Goal: Task Accomplishment & Management: Complete application form

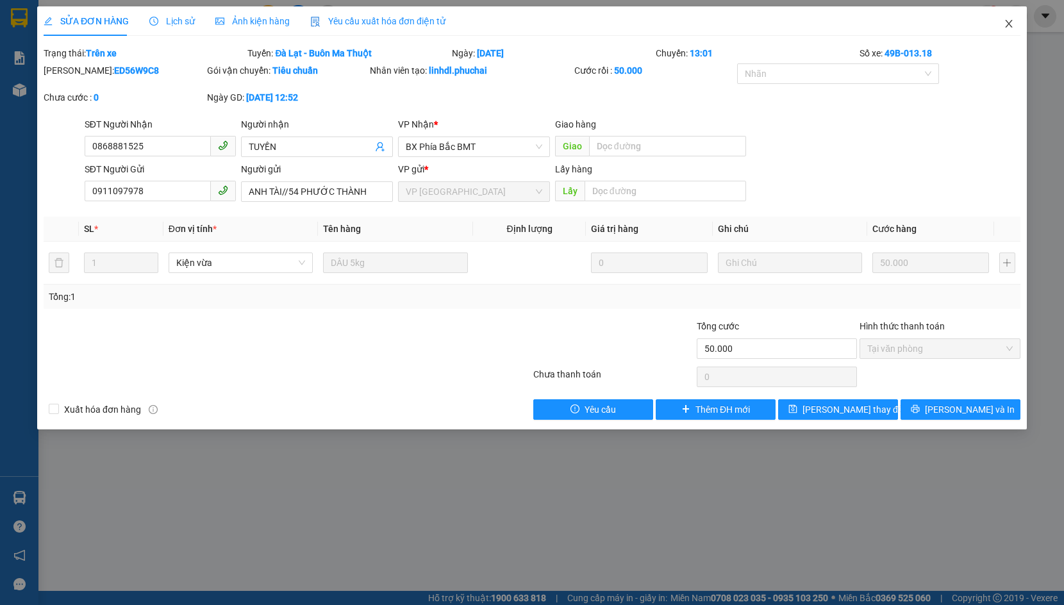
click at [1008, 22] on icon "close" at bounding box center [1008, 24] width 7 height 8
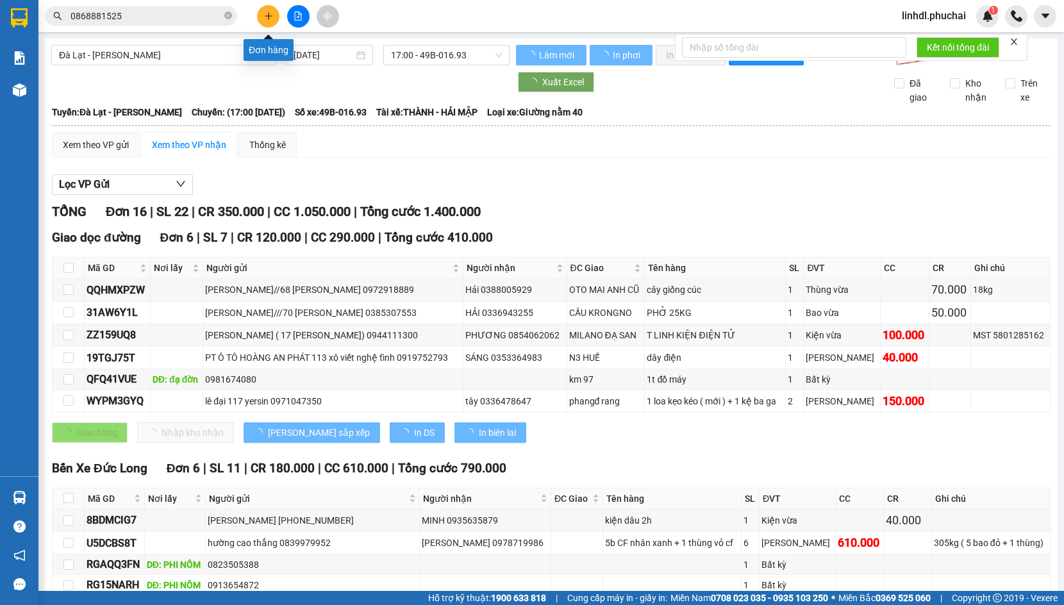
click at [265, 19] on icon "plus" at bounding box center [268, 16] width 9 height 9
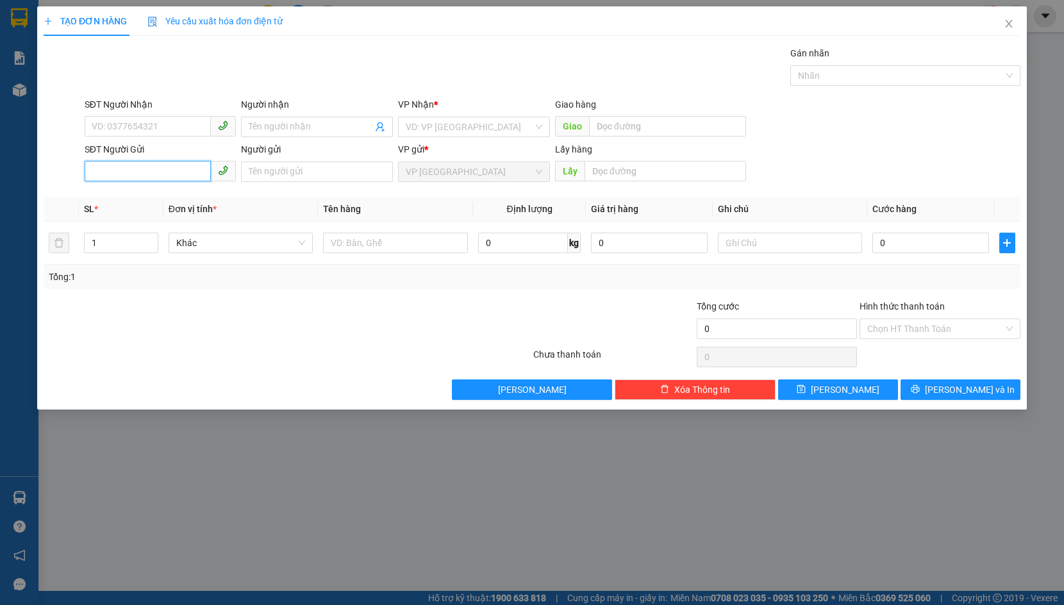
click at [122, 167] on input "SĐT Người Gửi" at bounding box center [148, 171] width 127 height 21
paste input "0966486708"
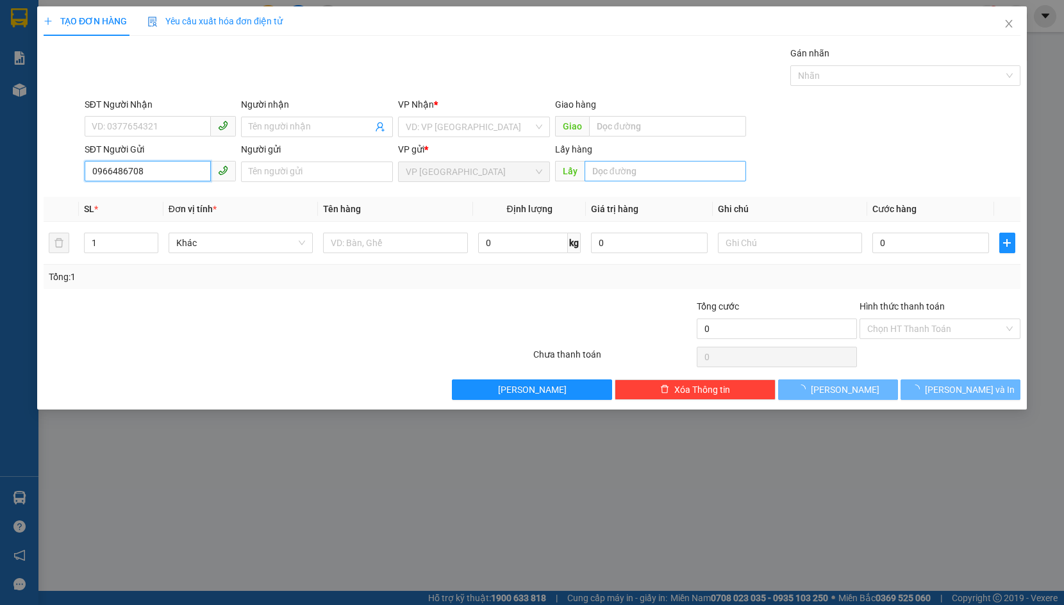
type input "0966486708"
click at [628, 169] on input "text" at bounding box center [666, 171] width 162 height 21
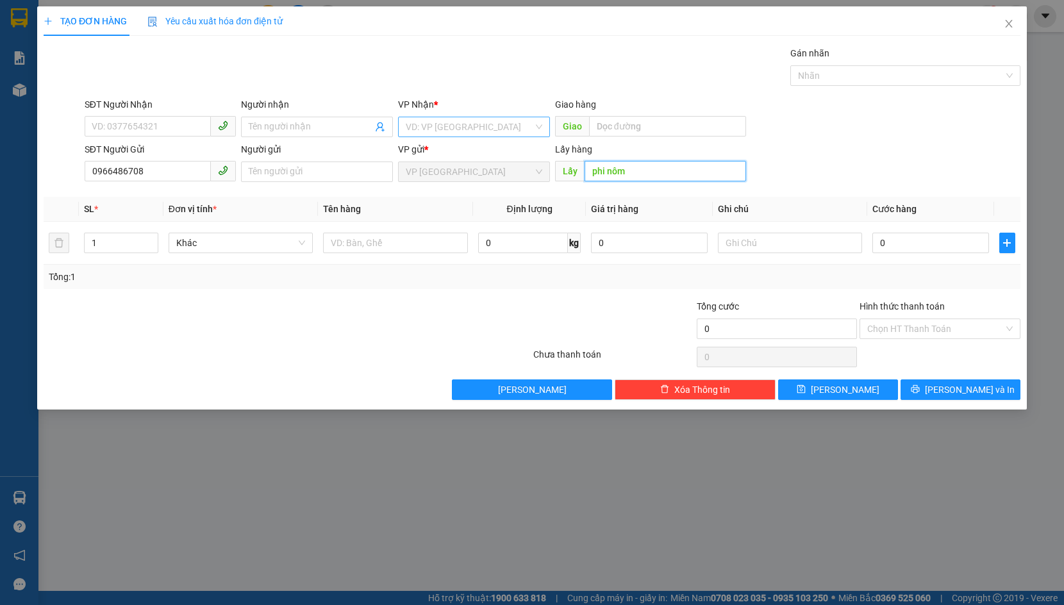
type input "phi nôm"
click at [462, 124] on input "search" at bounding box center [470, 126] width 128 height 19
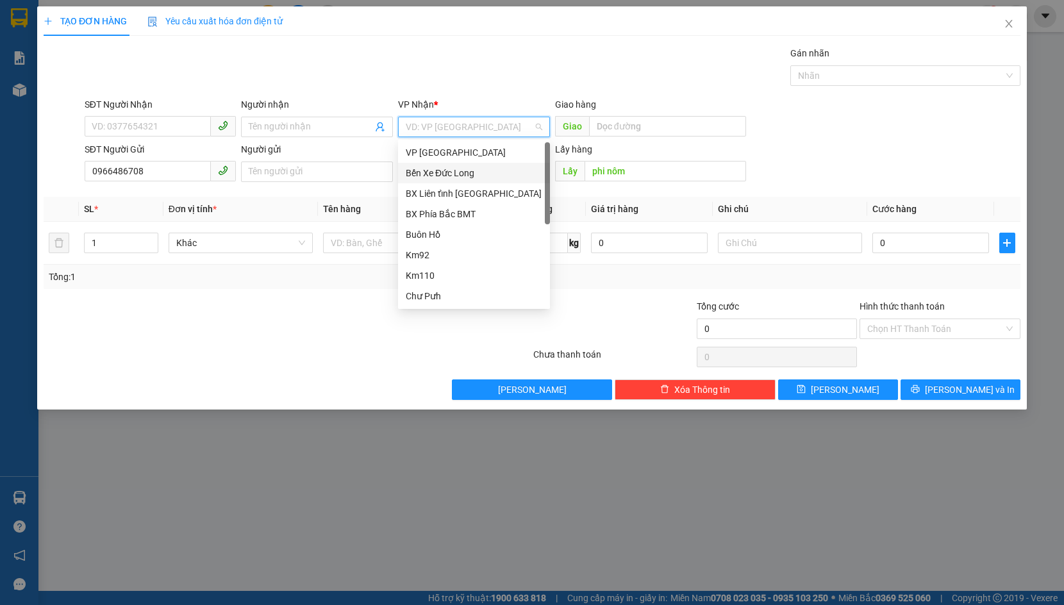
click at [485, 172] on div "Bến Xe Đức Long" at bounding box center [474, 173] width 137 height 14
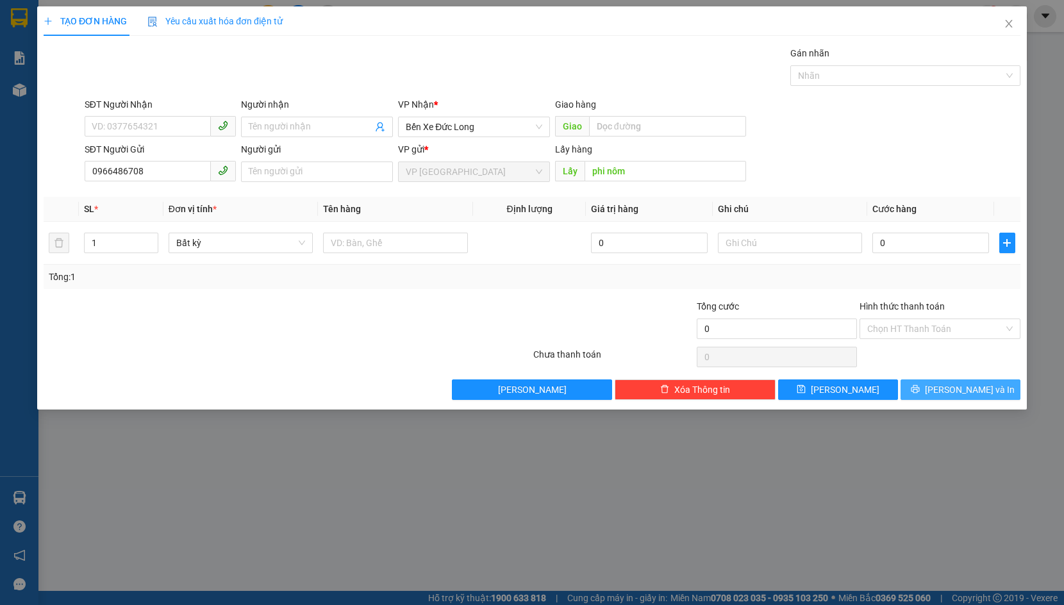
click at [920, 390] on icon "printer" at bounding box center [915, 389] width 9 height 9
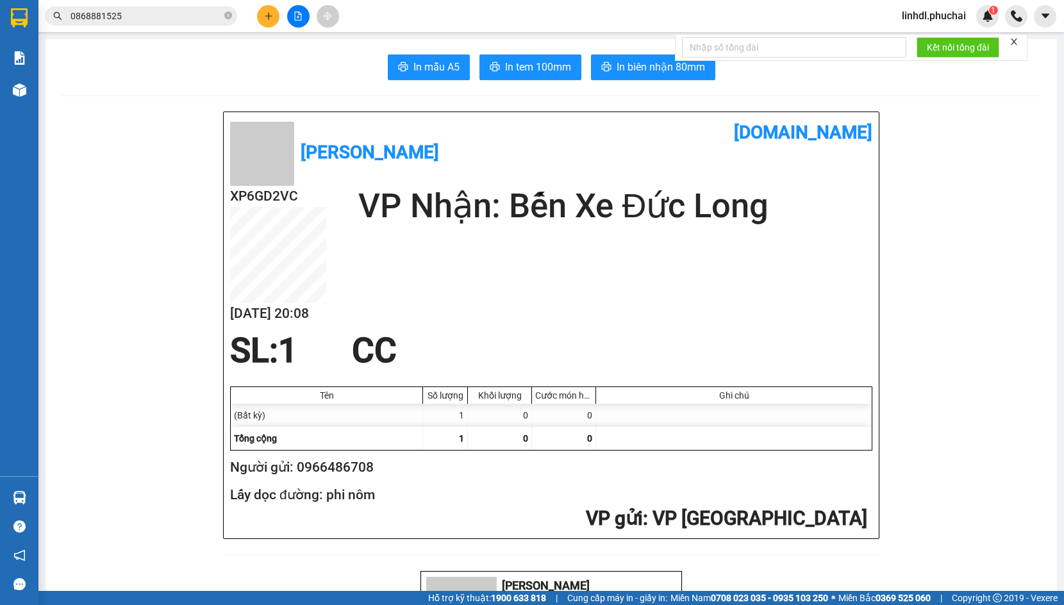
drag, startPoint x: 46, startPoint y: 87, endPoint x: 33, endPoint y: 92, distance: 14.6
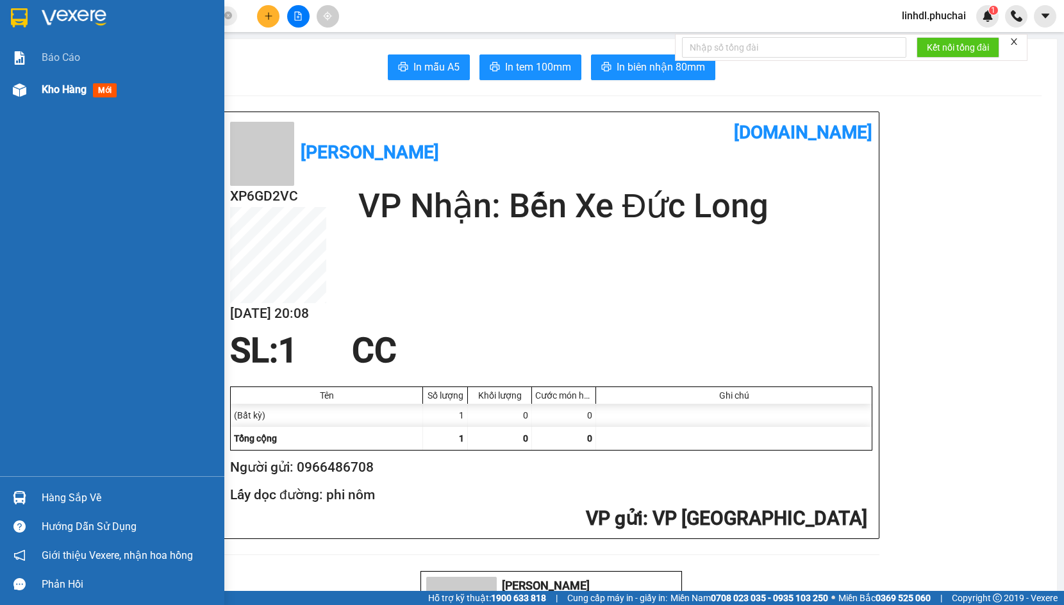
click at [33, 92] on div "Kho hàng mới" at bounding box center [112, 90] width 224 height 32
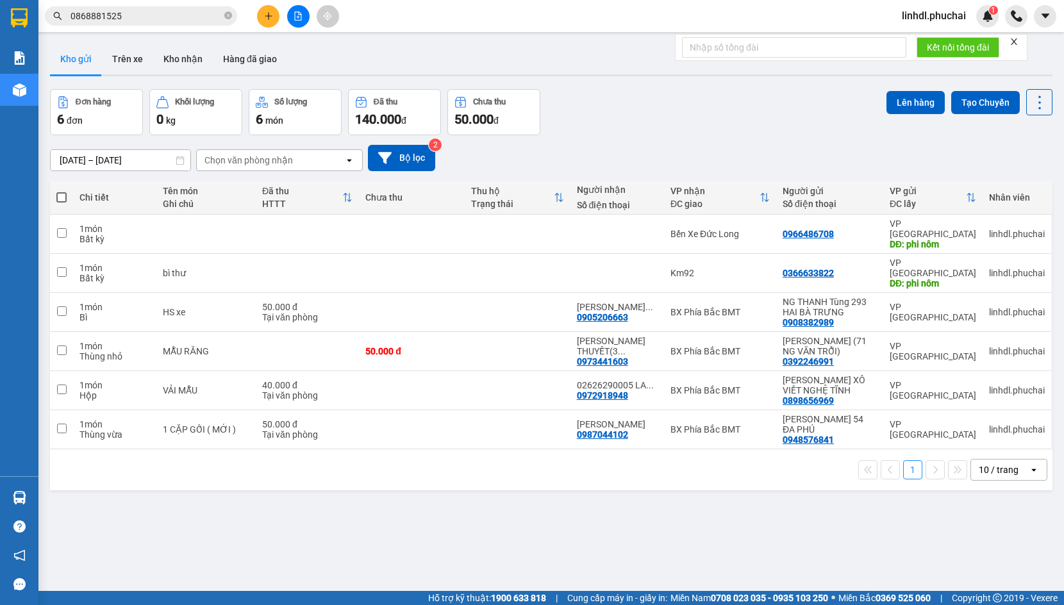
click at [944, 16] on span "linhdl.phuchai" at bounding box center [934, 16] width 85 height 16
click at [940, 41] on span "Đăng xuất" at bounding box center [940, 40] width 58 height 14
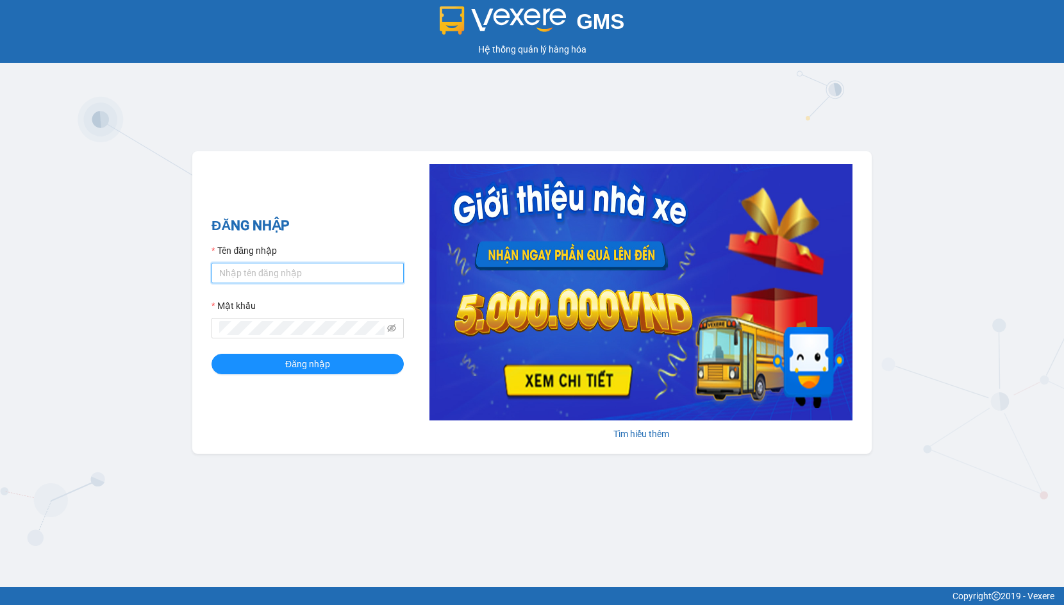
click at [367, 270] on input "Tên đăng nhập" at bounding box center [308, 273] width 192 height 21
type input "linhdl.phuchai"
click at [291, 368] on span "Đăng nhập" at bounding box center [307, 364] width 45 height 14
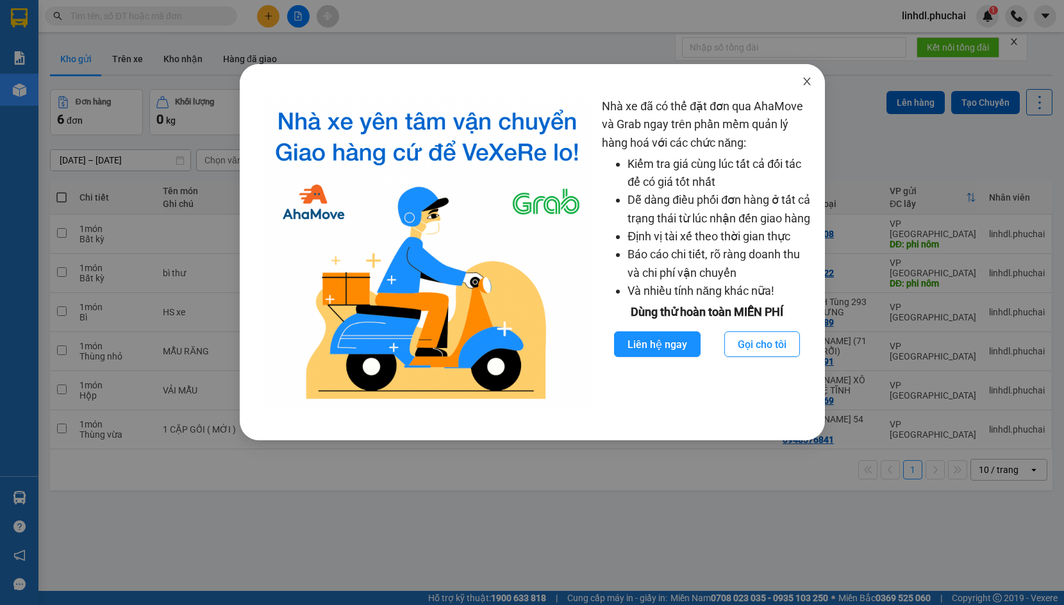
click at [804, 80] on icon "close" at bounding box center [807, 81] width 10 height 10
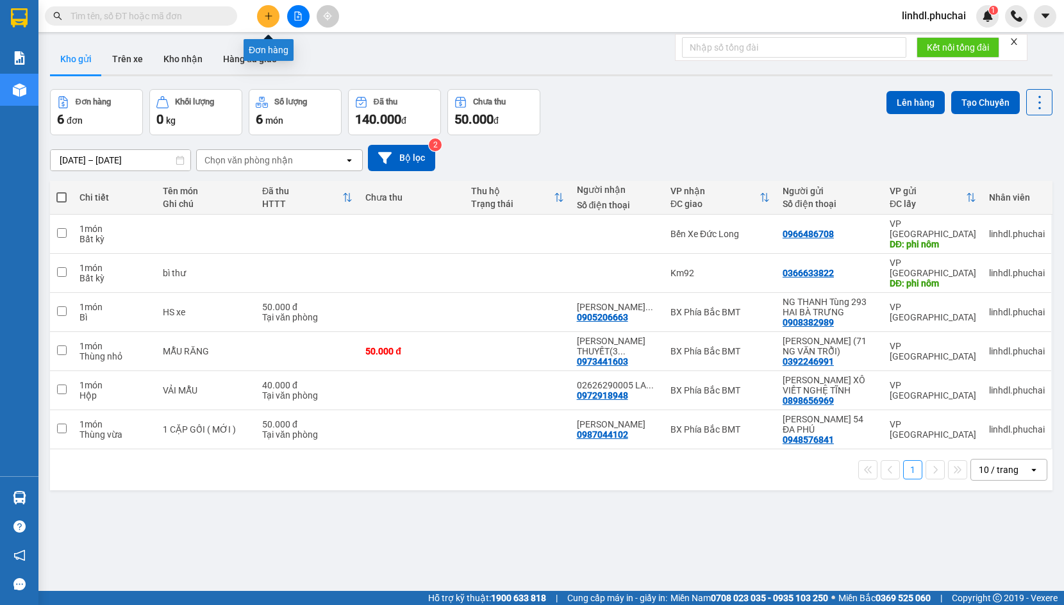
click at [273, 13] on button at bounding box center [268, 16] width 22 height 22
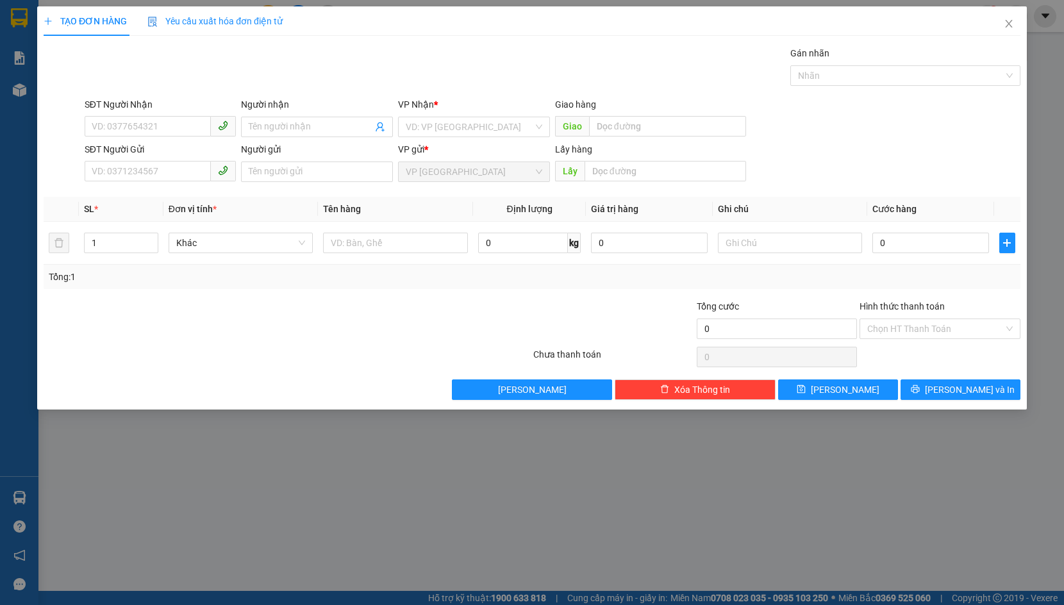
click at [71, 122] on div at bounding box center [62, 119] width 41 height 45
click at [107, 125] on input "SĐT Người Nhận" at bounding box center [148, 126] width 127 height 21
type input "0355020620"
click at [303, 128] on input "Người nhận" at bounding box center [311, 127] width 124 height 14
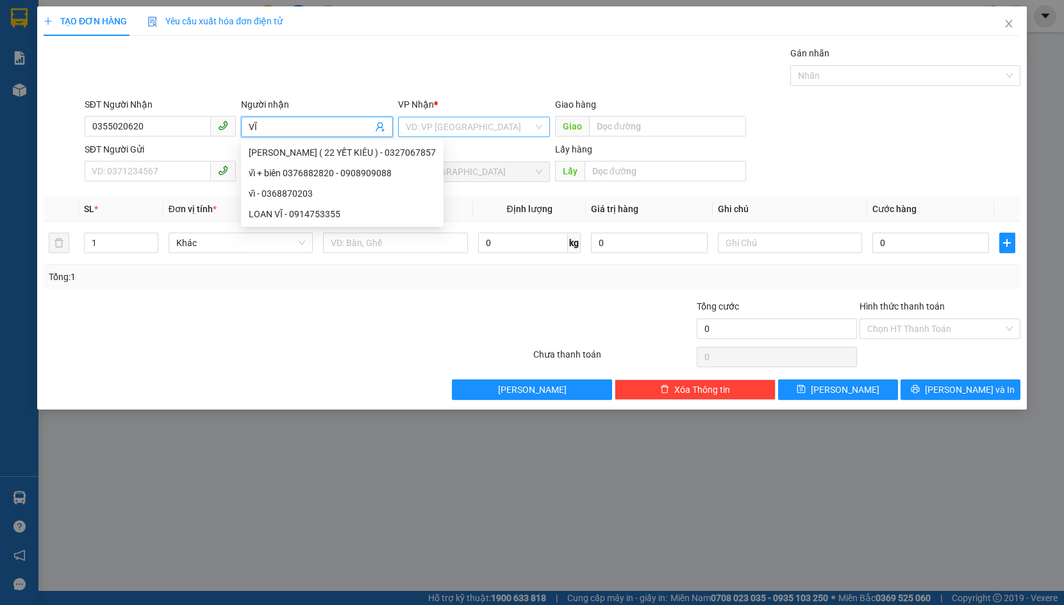
type input "VĨ"
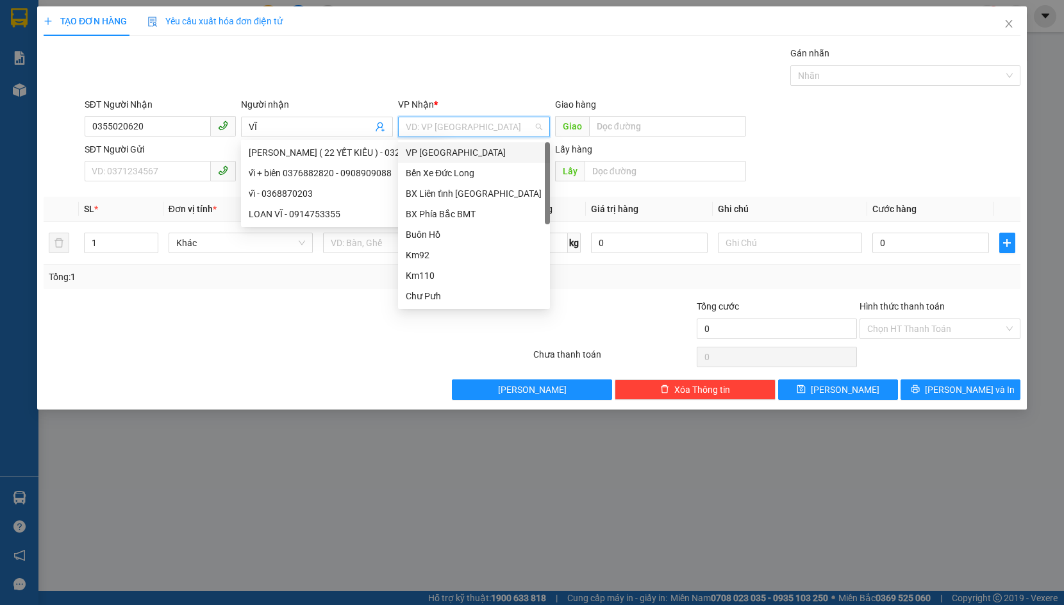
click at [451, 125] on input "search" at bounding box center [470, 126] width 128 height 19
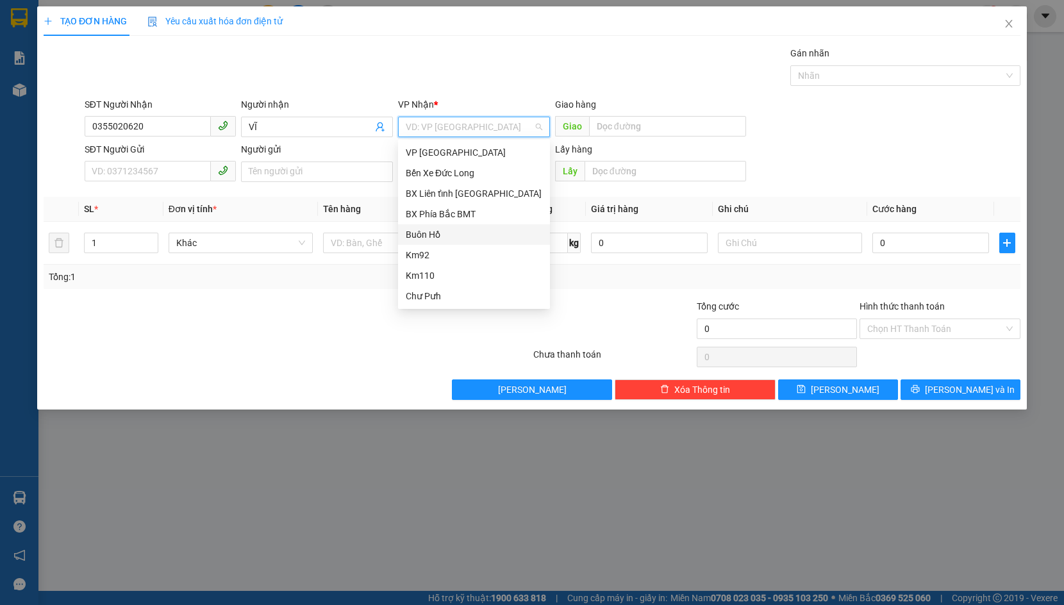
click at [472, 240] on div "Buôn Hồ" at bounding box center [474, 235] width 137 height 14
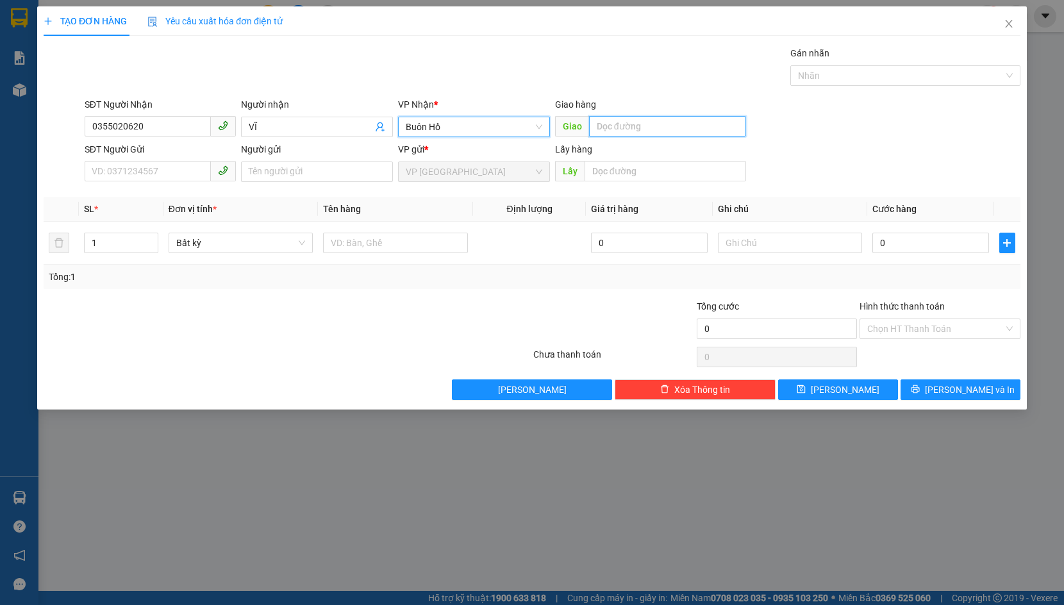
click at [604, 124] on input "text" at bounding box center [667, 126] width 157 height 21
type input "BUÔN HỒ"
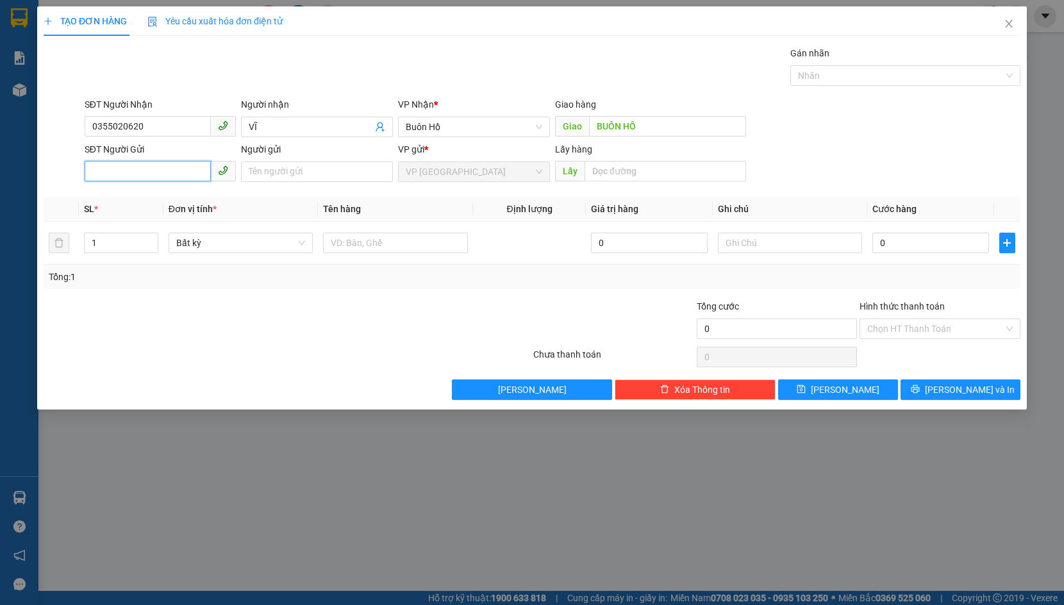
click at [138, 172] on input "SĐT Người Gửi" at bounding box center [148, 171] width 127 height 21
type input "0338457998"
click at [269, 158] on div "Người gửi" at bounding box center [317, 151] width 152 height 19
click at [275, 174] on input "Người gửi" at bounding box center [317, 172] width 152 height 21
click at [332, 163] on input "TRƯƠNG BẢO LÂM" at bounding box center [317, 172] width 152 height 21
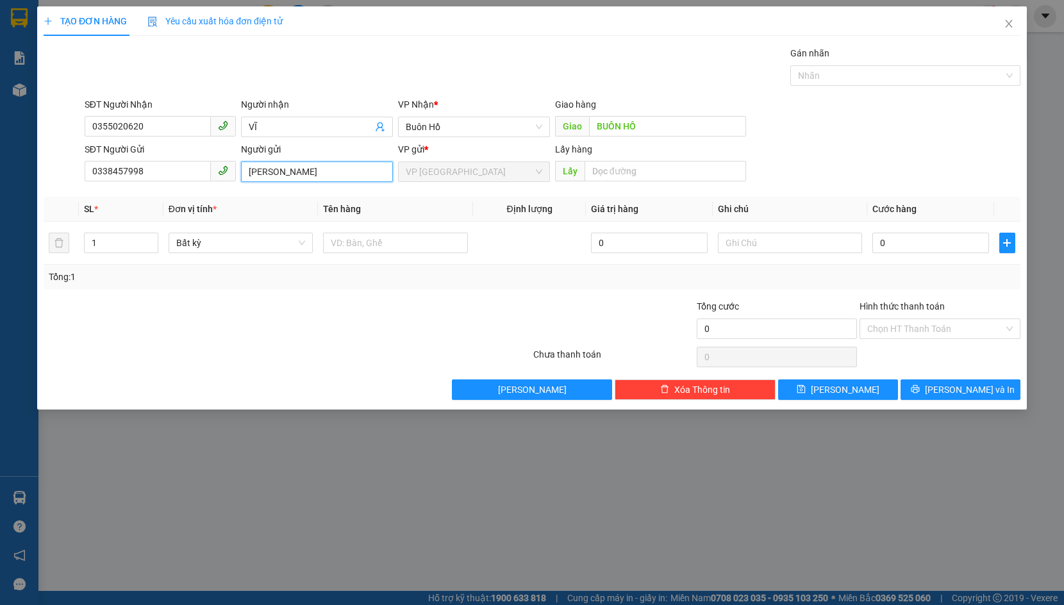
scroll to position [0, 5]
click at [258, 249] on span "Bất kỳ" at bounding box center [240, 242] width 129 height 19
type input "TRƯƠNG BẢO LÂM TÔ VĨNH DIỆN"
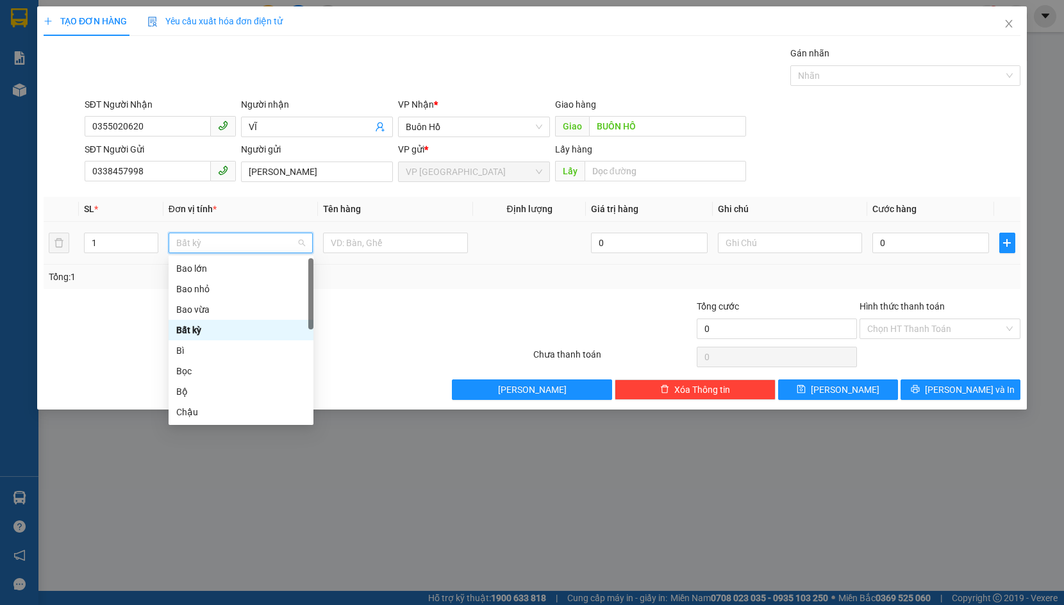
type input "H"
drag, startPoint x: 215, startPoint y: 304, endPoint x: 290, endPoint y: 263, distance: 84.6
click at [215, 303] on div "Hộp" at bounding box center [240, 310] width 129 height 14
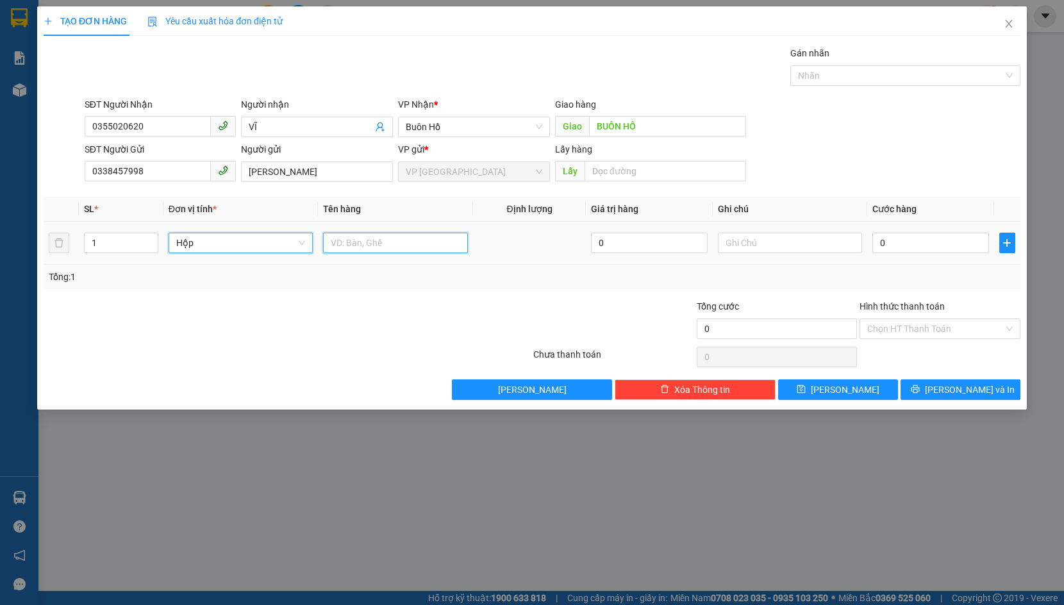
click at [370, 240] on input "text" at bounding box center [395, 243] width 145 height 21
type input "R"
type input "RƯỢU THUỐC"
click at [883, 255] on div "0" at bounding box center [930, 243] width 117 height 26
click at [895, 248] on input "0" at bounding box center [930, 243] width 117 height 21
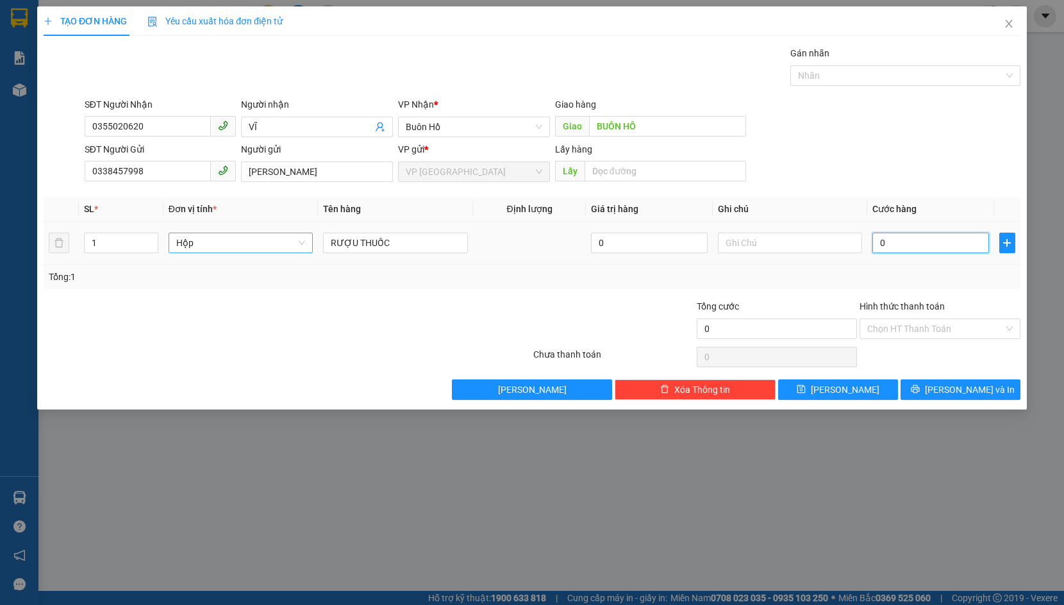
type input "5"
type input "50"
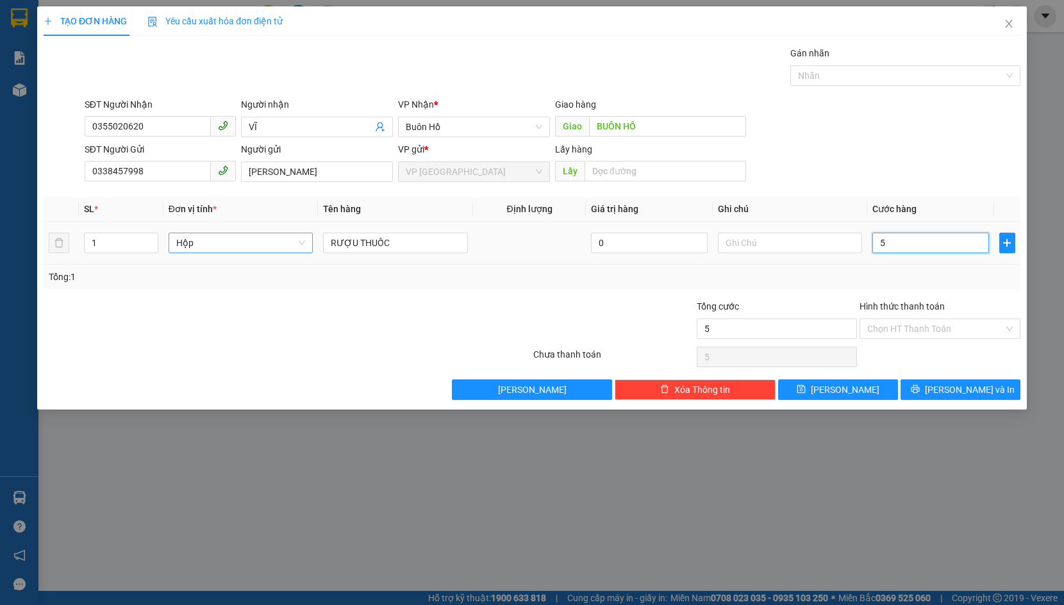
type input "50"
type input "500"
type input "5.000"
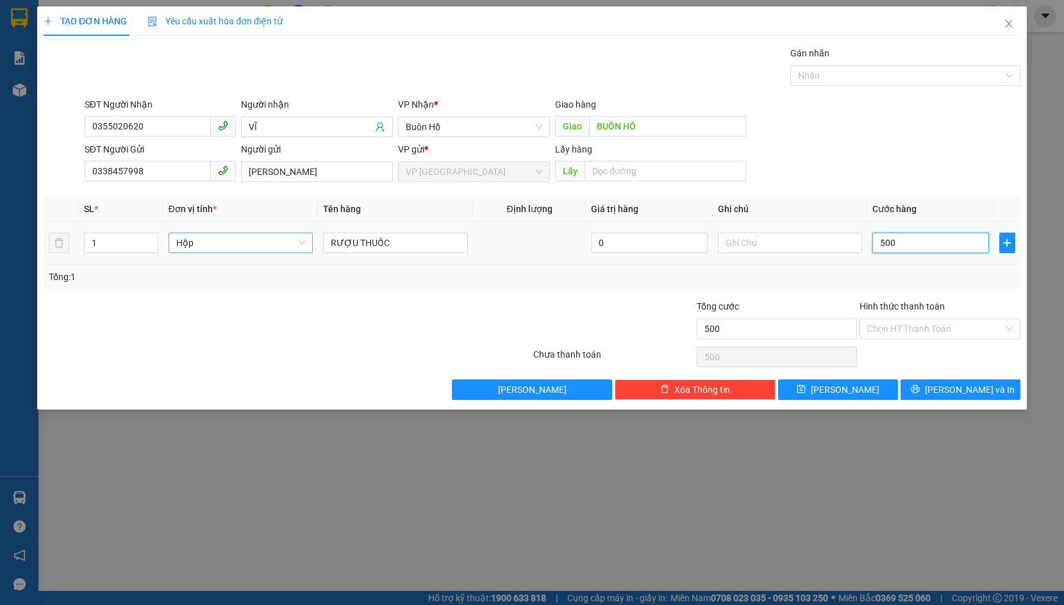
type input "5.000"
type input "50.000"
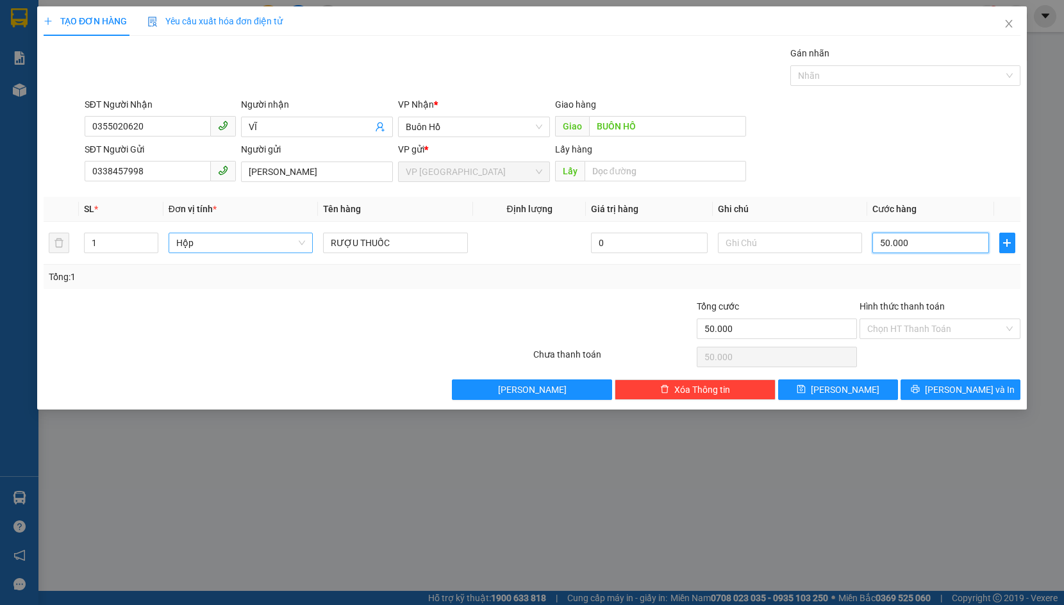
type input "50.000"
click at [947, 340] on div "Hình thức thanh toán Chọn HT Thanh Toán" at bounding box center [940, 321] width 161 height 45
click at [943, 337] on input "Hình thức thanh toán" at bounding box center [935, 328] width 137 height 19
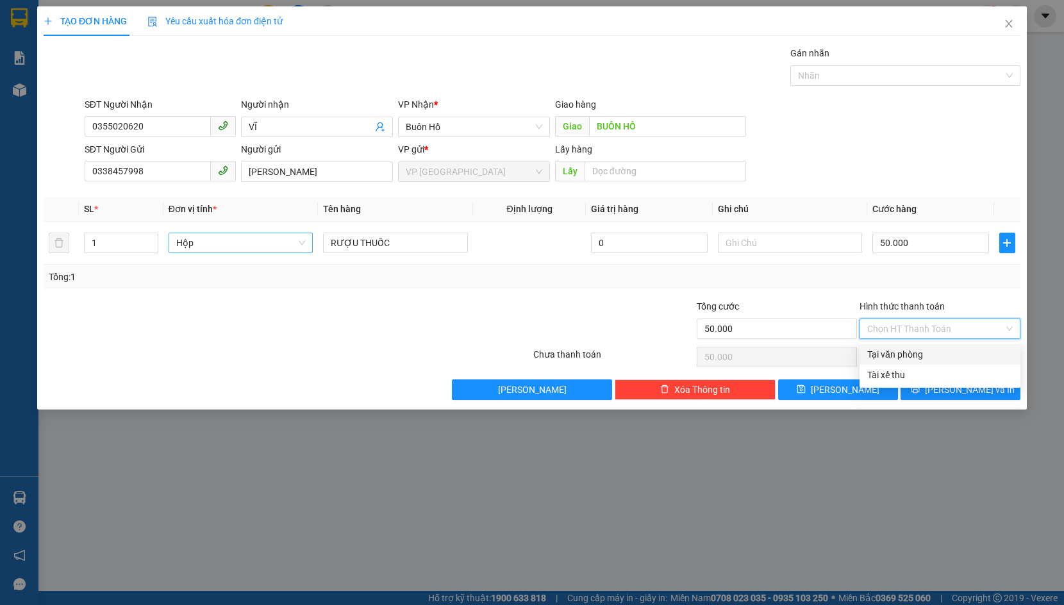
click at [933, 351] on div "Tại văn phòng" at bounding box center [939, 354] width 145 height 14
type input "0"
click at [919, 386] on icon "printer" at bounding box center [915, 389] width 8 height 8
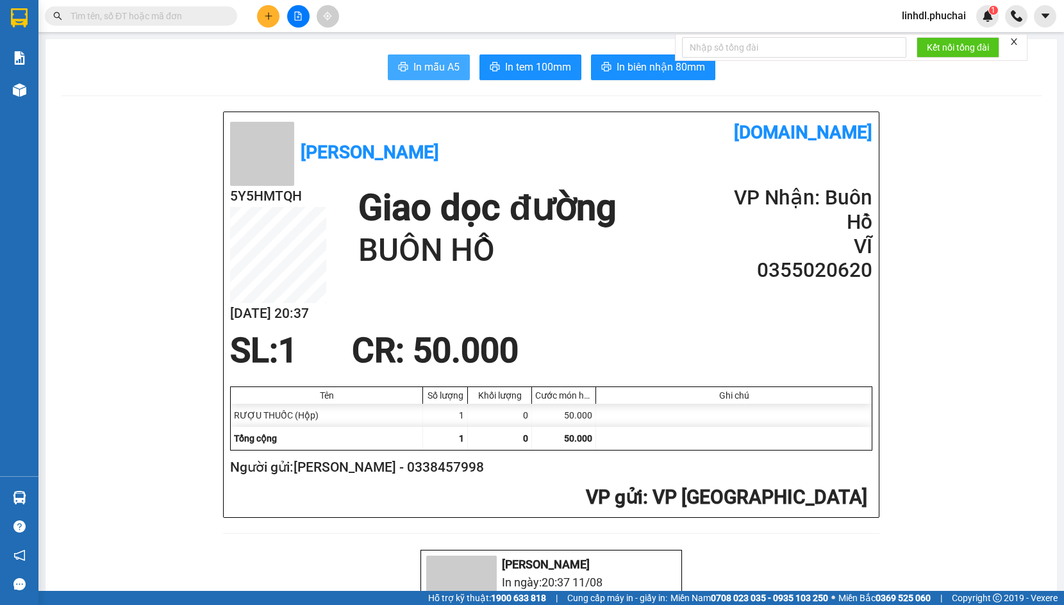
click at [413, 74] on span "In mẫu A5" at bounding box center [436, 67] width 46 height 16
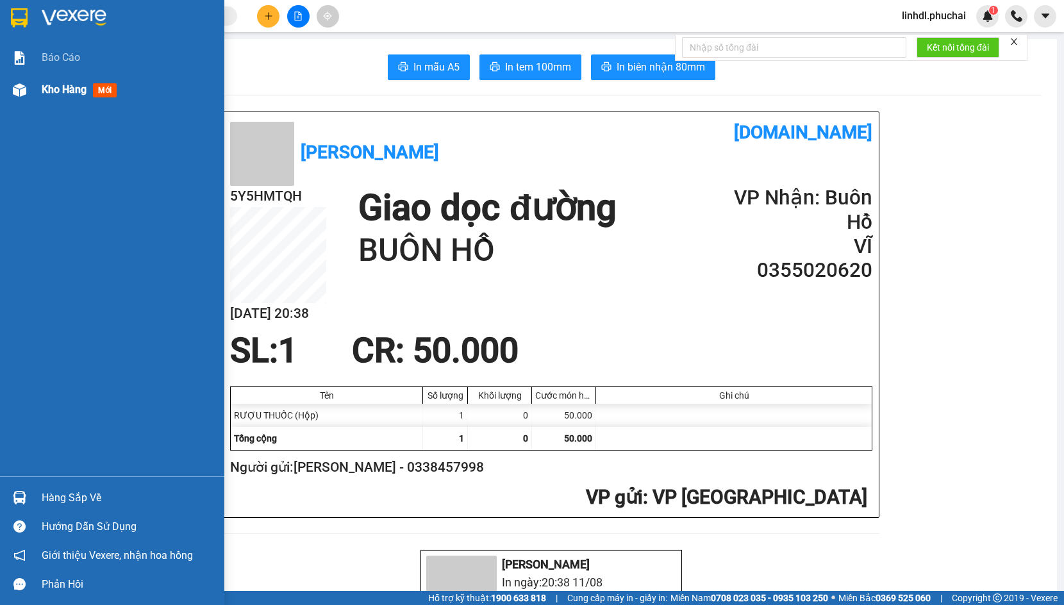
click at [26, 89] on img at bounding box center [19, 89] width 13 height 13
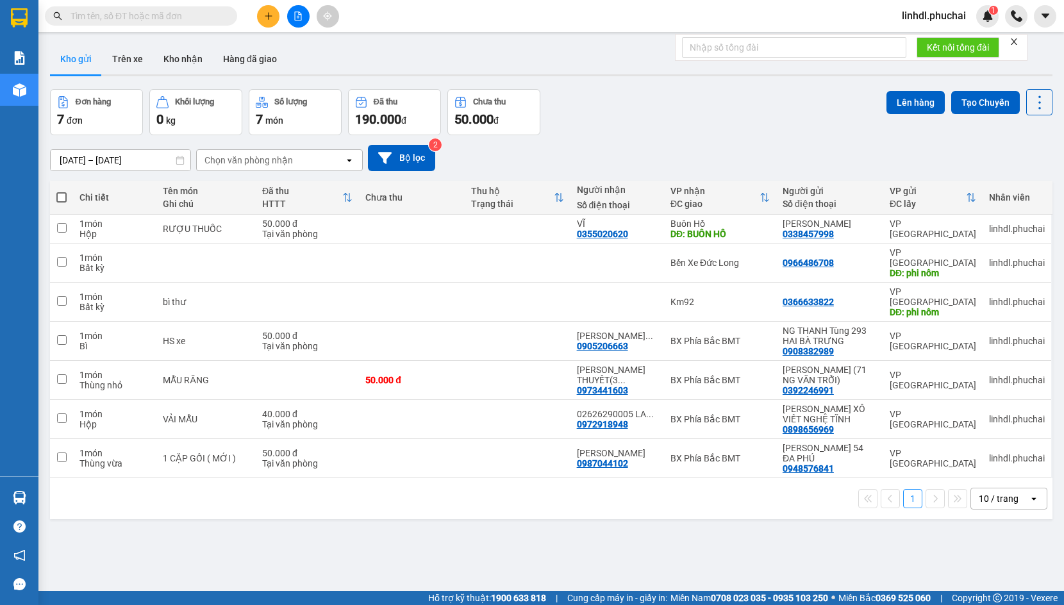
click at [951, 19] on span "linhdl.phuchai" at bounding box center [934, 16] width 85 height 16
click at [936, 39] on span "Đăng xuất" at bounding box center [940, 40] width 58 height 14
